Goal: Information Seeking & Learning: Learn about a topic

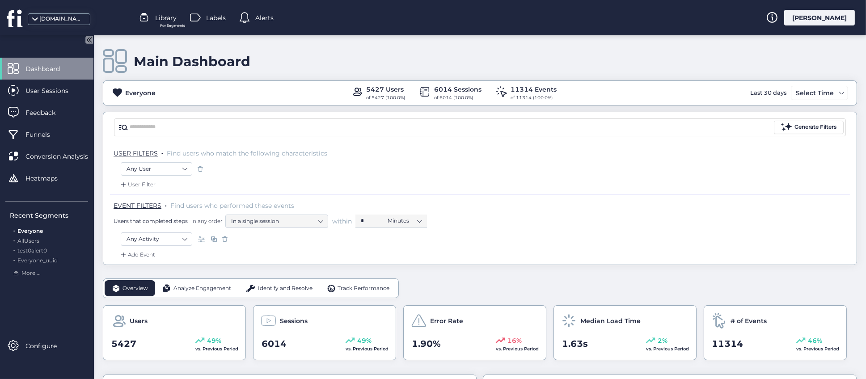
click at [98, 220] on div "Main Dashboard Everyone 5427 Users of 5427 (100.0%) 6014 Sessions of 6014 (100.…" at bounding box center [480, 207] width 772 height 344
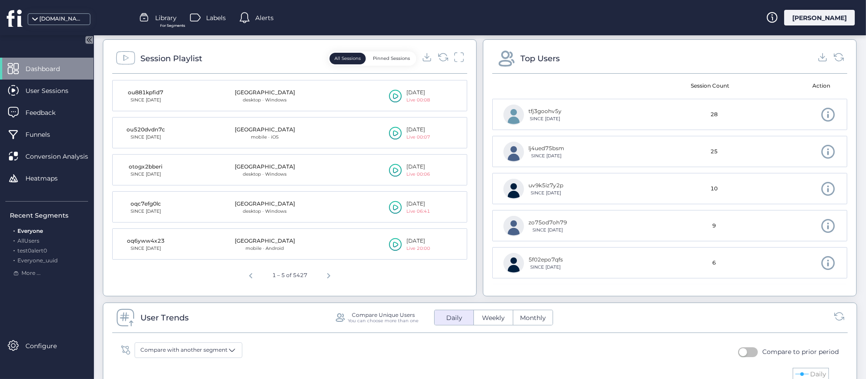
scroll to position [67, 0]
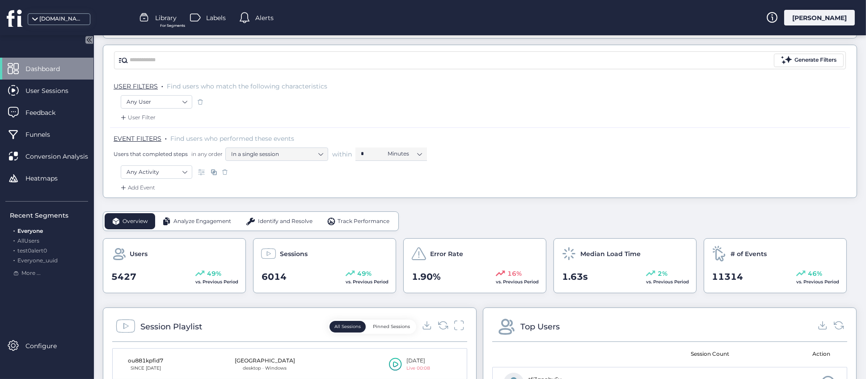
click at [86, 38] on icon at bounding box center [89, 40] width 8 height 8
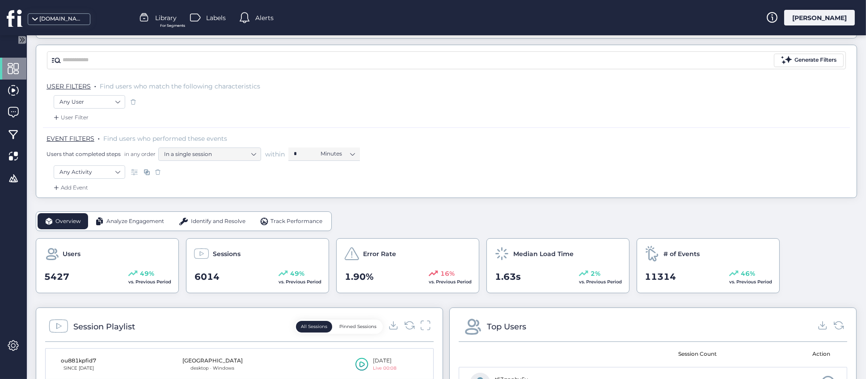
click at [24, 38] on icon at bounding box center [23, 40] width 2 height 4
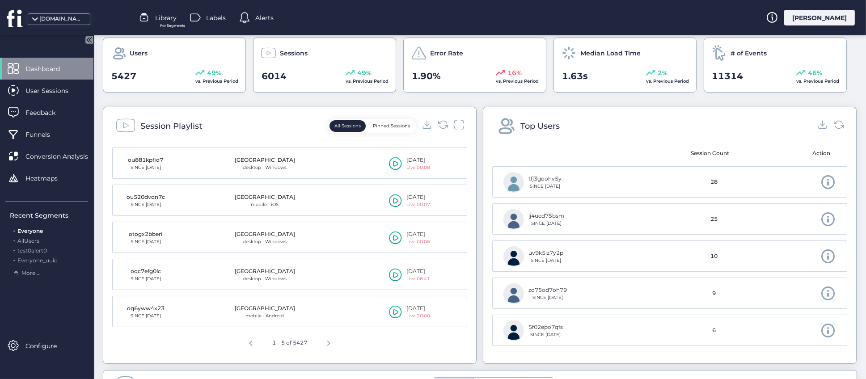
scroll to position [201, 0]
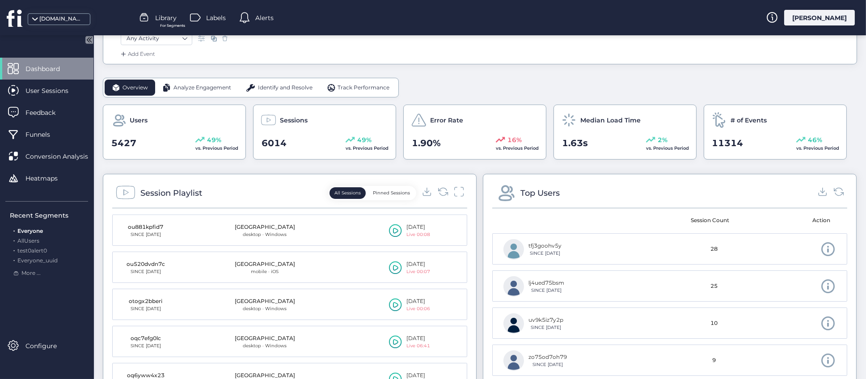
click at [475, 234] on div "Session Playlist All Sessions Pinned Sessions ou881kpfid7 SINCE [DATE] Singapor…" at bounding box center [480, 302] width 754 height 257
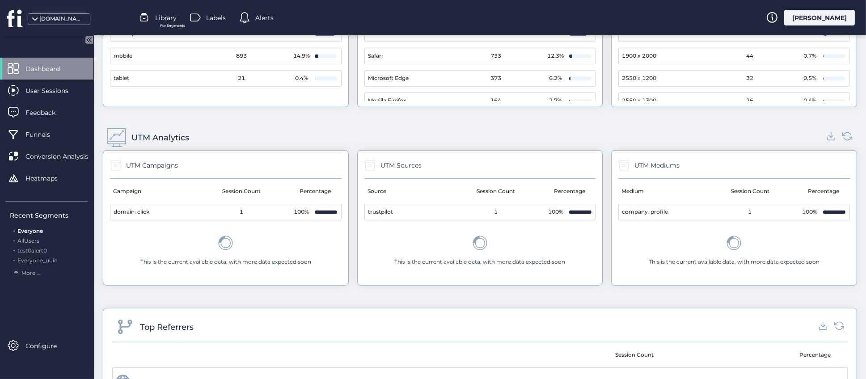
scroll to position [911, 0]
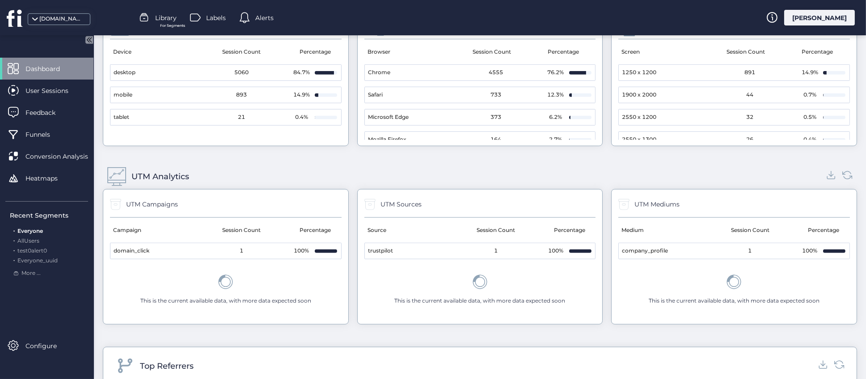
click at [349, 167] on div "UTM Analytics" at bounding box center [480, 176] width 754 height 25
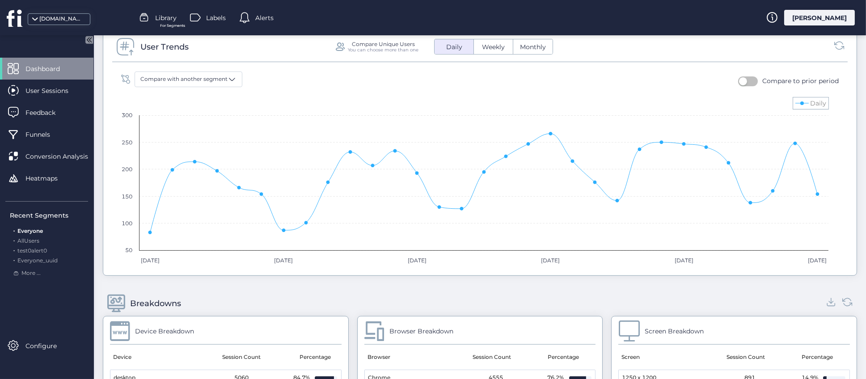
scroll to position [576, 0]
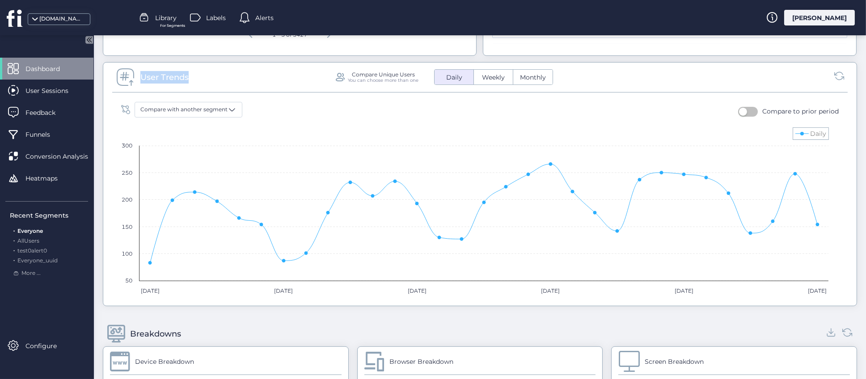
drag, startPoint x: 140, startPoint y: 79, endPoint x: 198, endPoint y: 78, distance: 57.7
click at [198, 78] on div "User Trends Compare Unique Users You can choose more than one Daily Weekly Mont…" at bounding box center [479, 79] width 735 height 25
click at [753, 61] on div "Overview Analyze Engagement Identify and Resolve Track Performance Users 5427 4…" at bounding box center [480, 265] width 754 height 1124
click at [98, 238] on mat-drawer-content "Main Dashboard Everyone 5427 Users of 5427 (100.0%) 6014 Sessions of 6014 (100.…" at bounding box center [480, 207] width 772 height 344
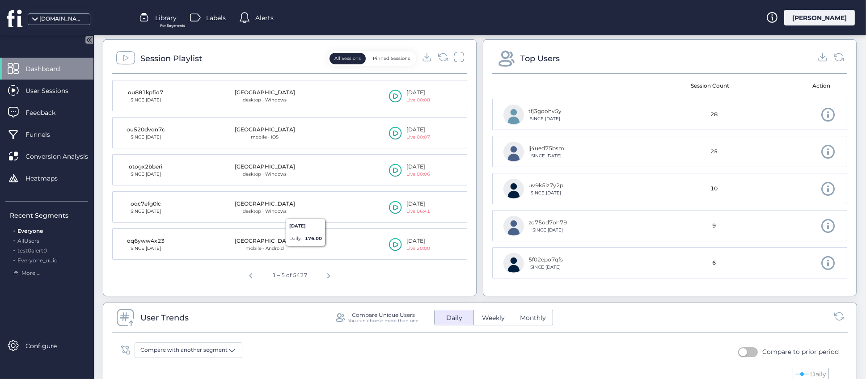
scroll to position [0, 0]
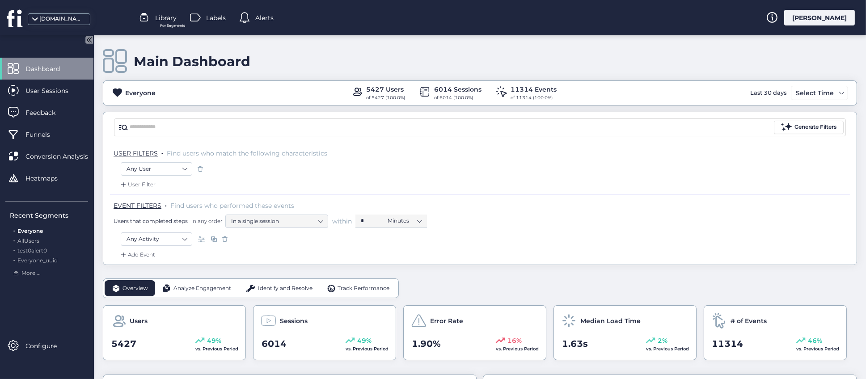
click at [640, 60] on div "Main Dashboard" at bounding box center [480, 61] width 754 height 25
click at [549, 58] on div "Main Dashboard" at bounding box center [480, 61] width 754 height 25
click at [701, 55] on div "Main Dashboard" at bounding box center [480, 61] width 754 height 25
